Goal: Check status: Check status

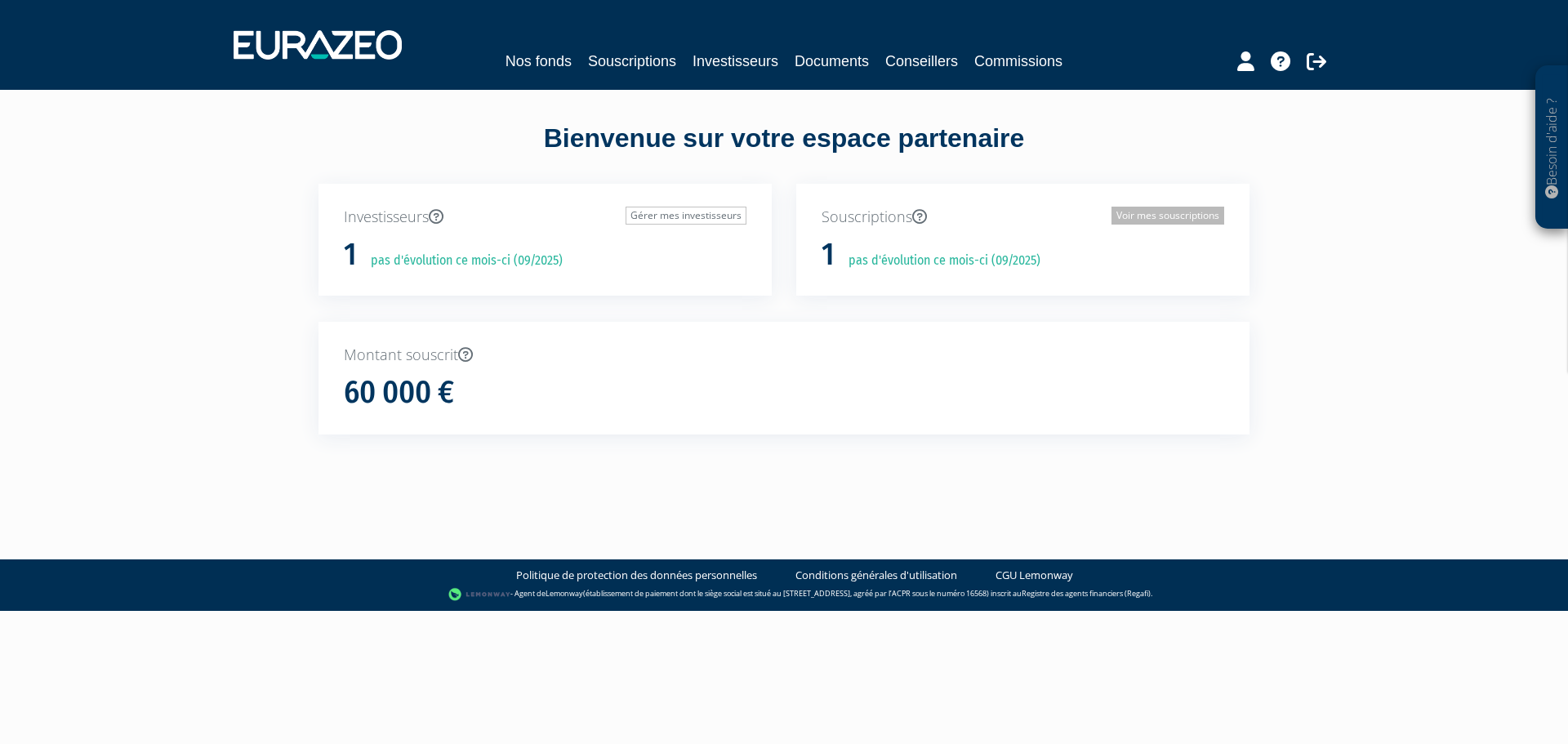
click at [1175, 221] on link "Voir mes souscriptions" at bounding box center [1167, 215] width 113 height 18
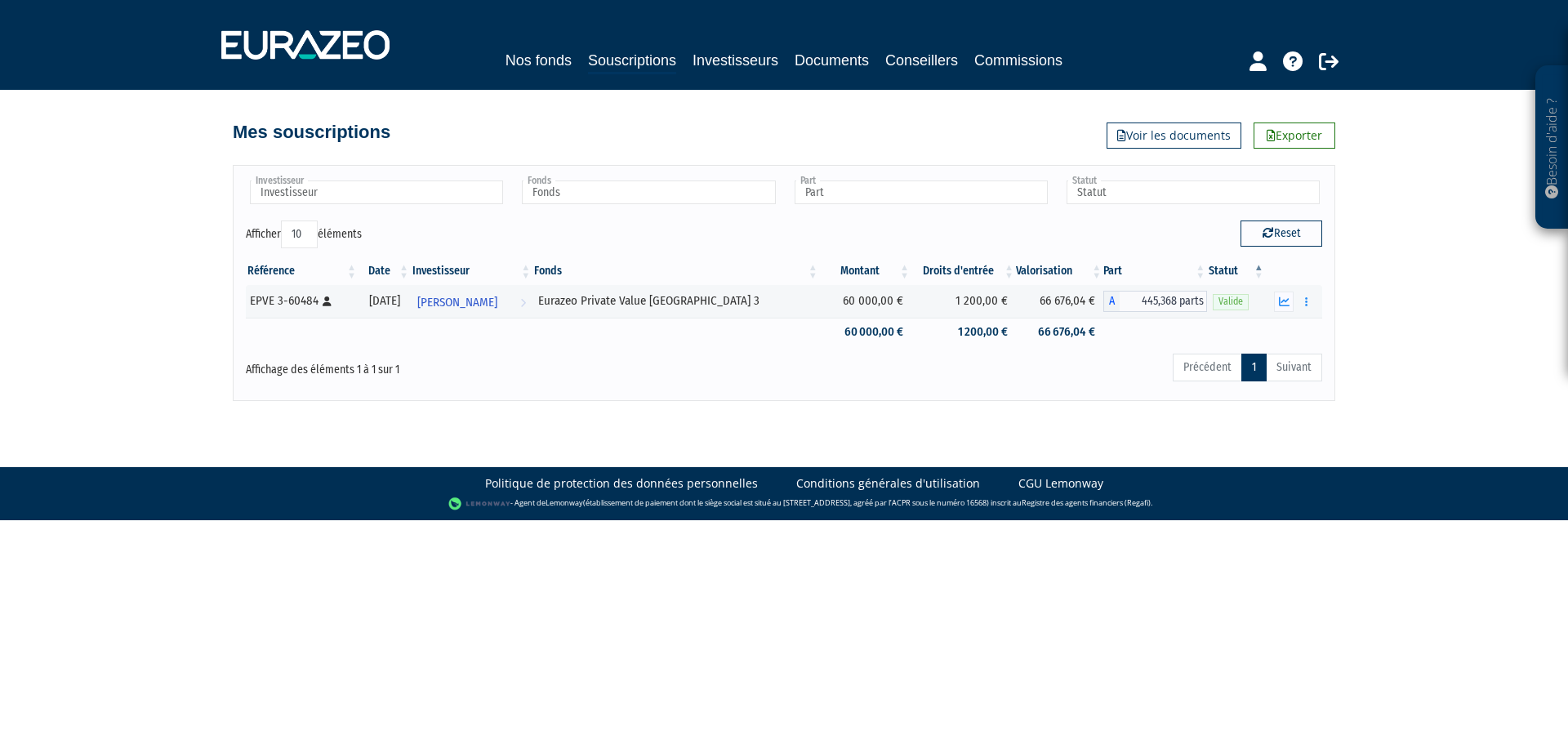
click at [638, 353] on div "Affichage des éléments 1 à 1 sur 1" at bounding box center [463, 365] width 435 height 27
click at [1327, 59] on icon at bounding box center [1328, 61] width 20 height 20
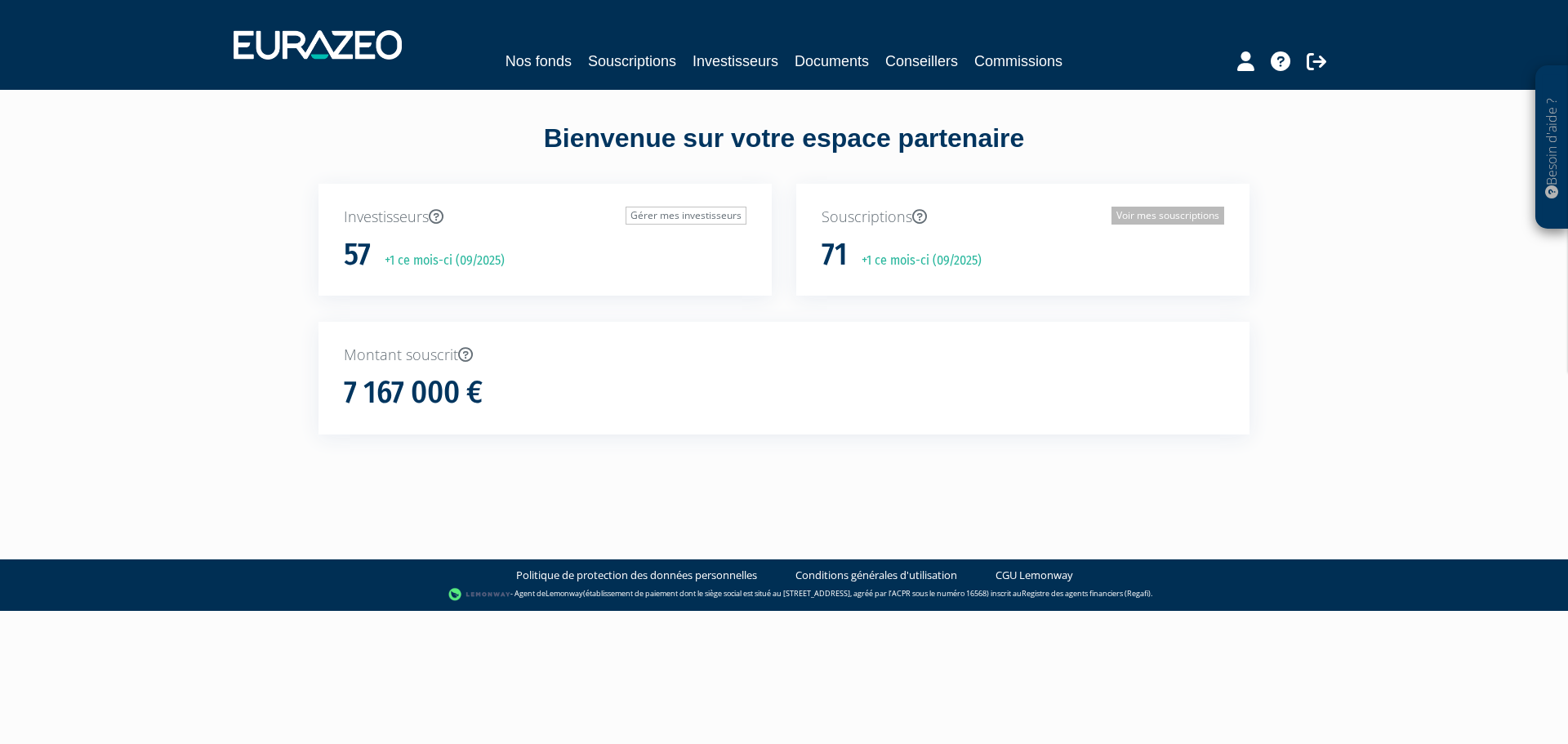
click at [1169, 217] on link "Voir mes souscriptions" at bounding box center [1167, 215] width 113 height 18
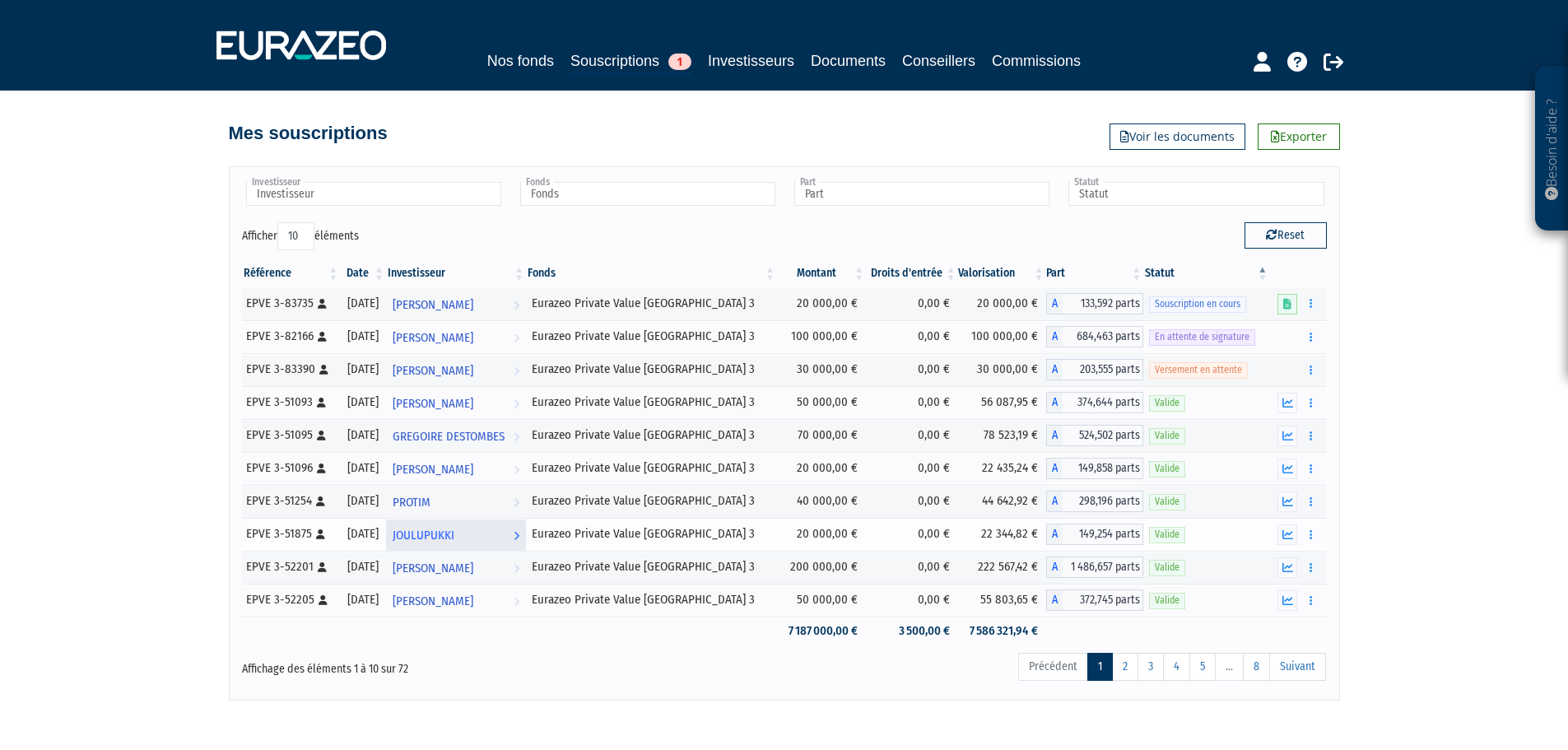
click at [454, 534] on span "JOULUPUKKI" at bounding box center [423, 535] width 62 height 31
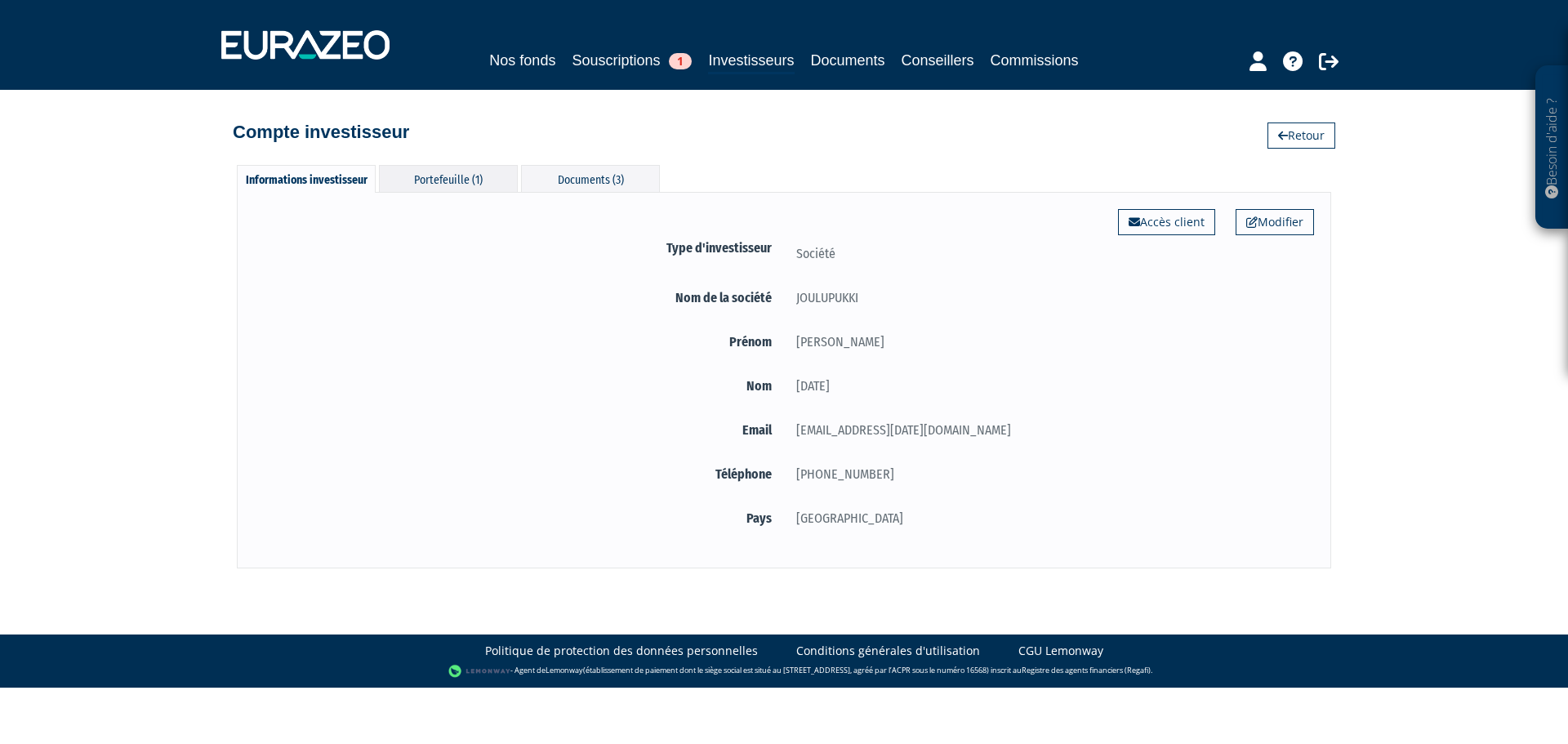
click at [445, 181] on div "Portefeuille (1)" at bounding box center [448, 178] width 139 height 27
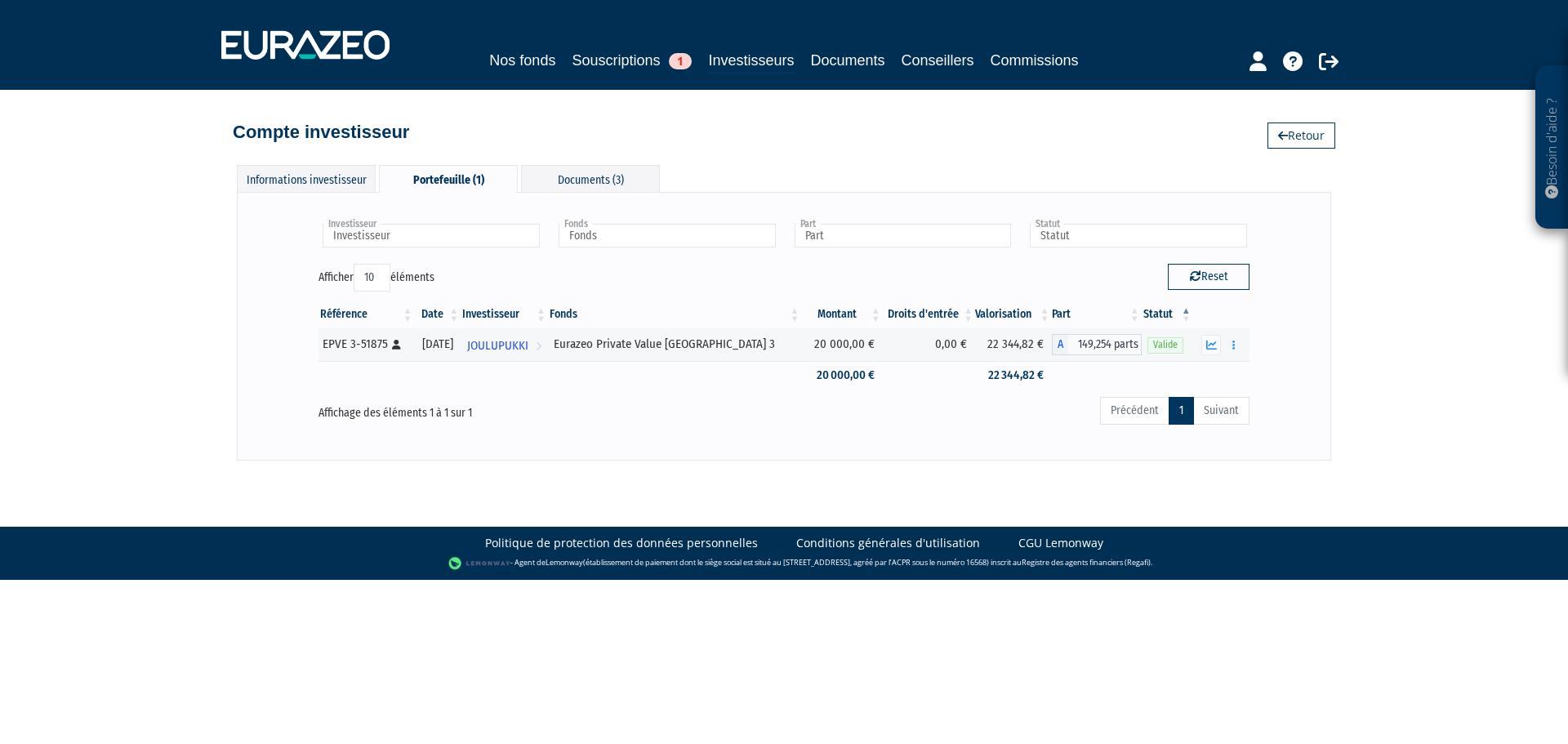
click at [704, 433] on div "Investisseur JOULUPUKKI Investisseur Fonds Eurazeo Private Value Europe 3 Fonds…" at bounding box center [783, 326] width 955 height 234
